Goal: Complete application form

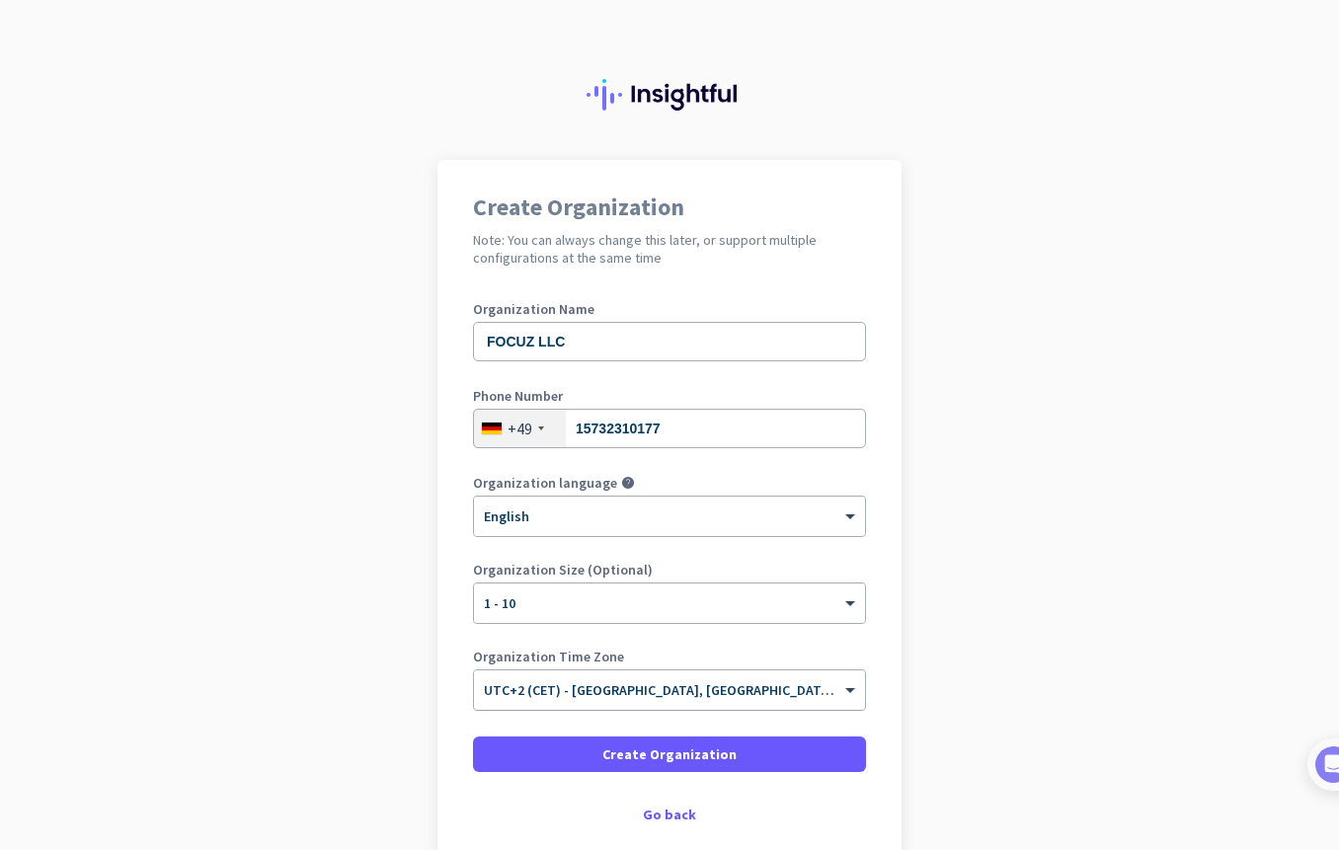
click at [633, 685] on input "text" at bounding box center [650, 683] width 332 height 15
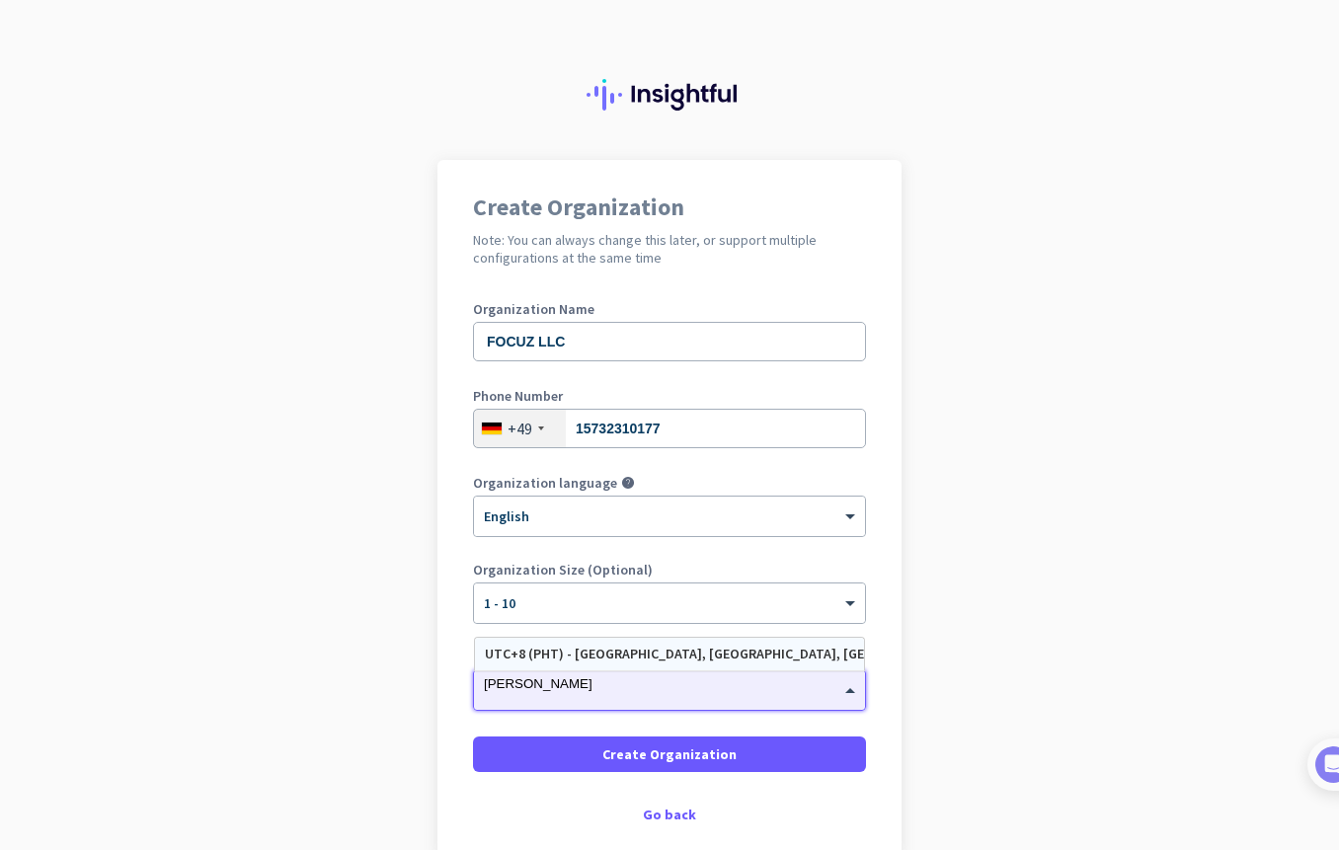
type input "[GEOGRAPHIC_DATA]"
click at [614, 655] on div "UTC+8 (PHT) - [GEOGRAPHIC_DATA], [GEOGRAPHIC_DATA], [GEOGRAPHIC_DATA], [GEOGRAP…" at bounding box center [669, 654] width 369 height 17
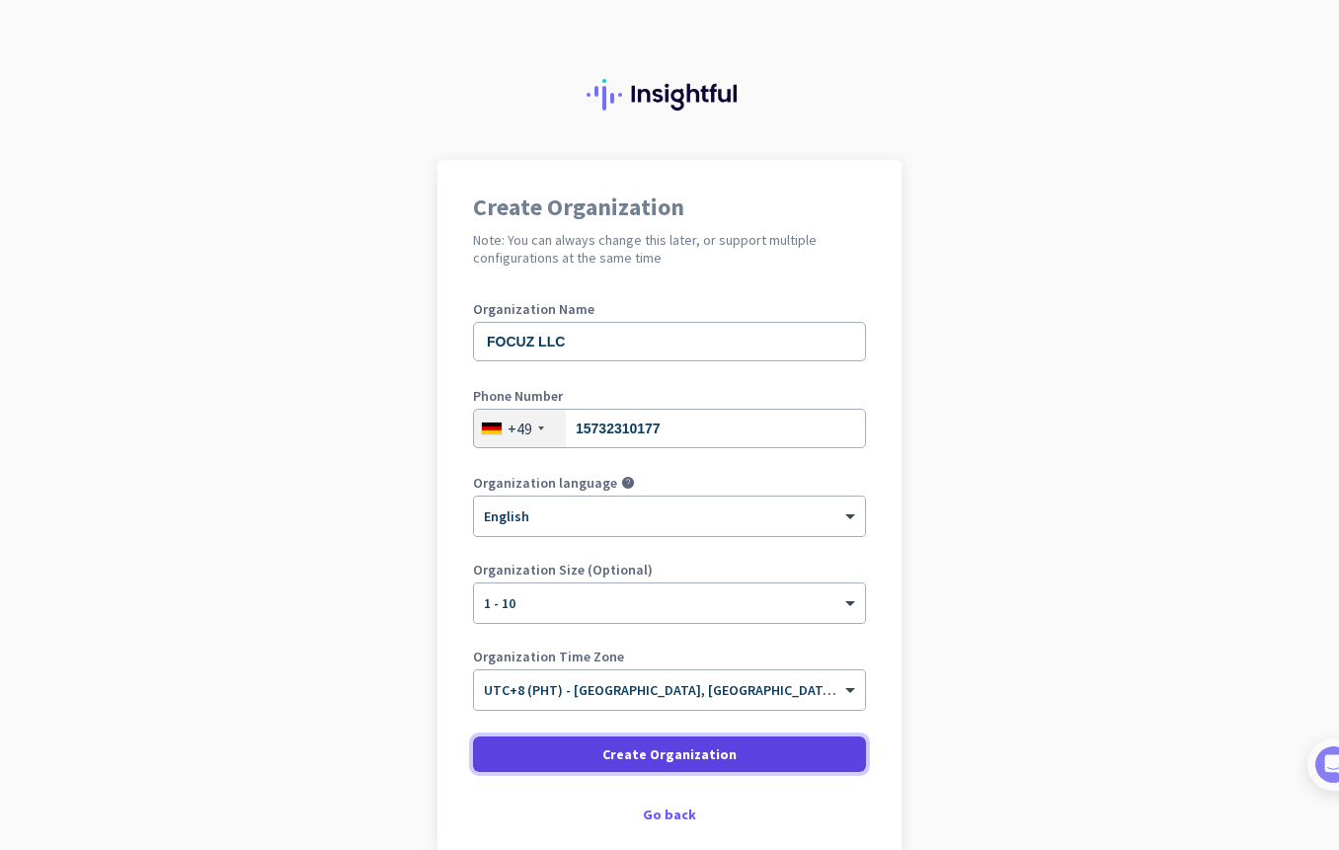
click at [591, 763] on span at bounding box center [669, 754] width 393 height 47
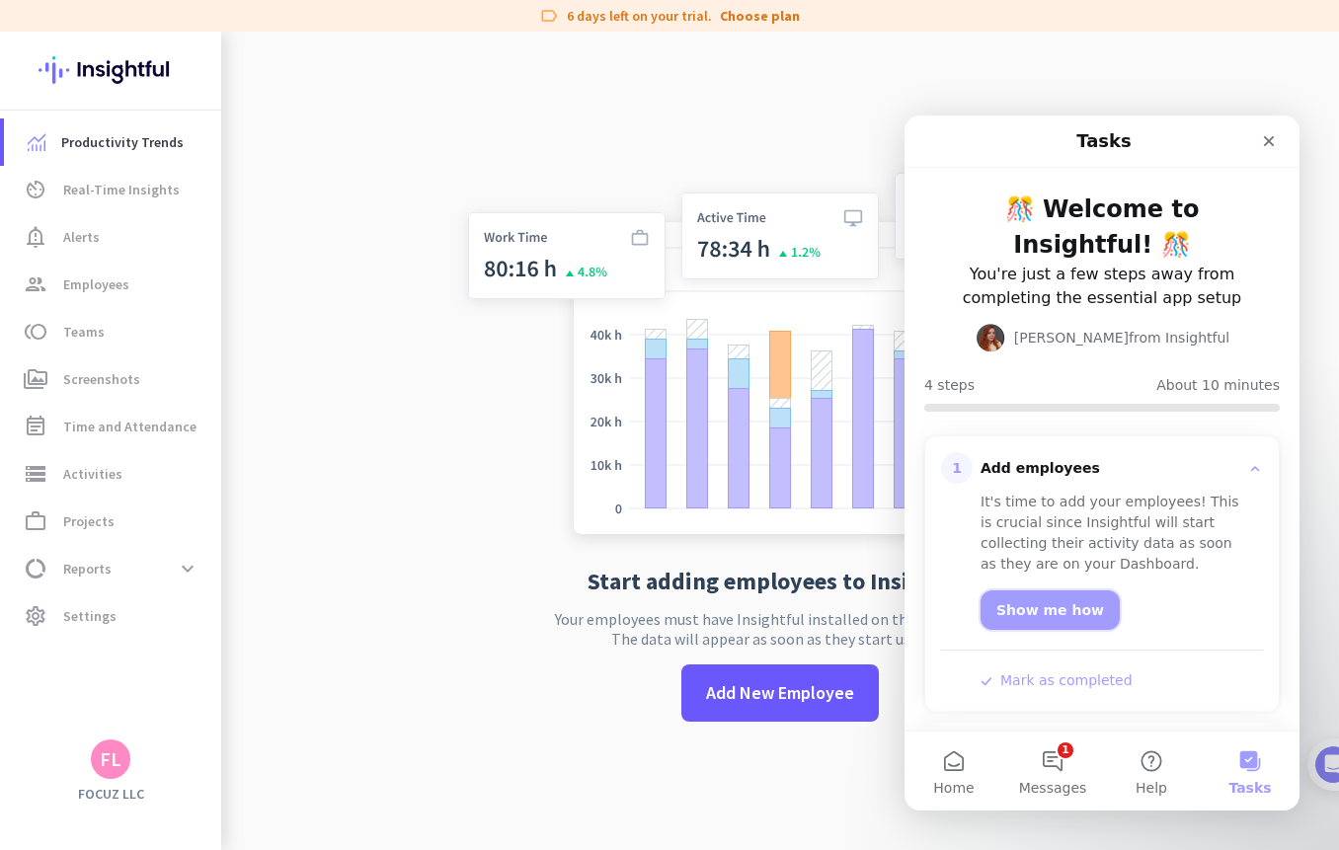
click at [1037, 590] on link "Show me how" at bounding box center [1049, 609] width 139 height 39
